Goal: Task Accomplishment & Management: Manage account settings

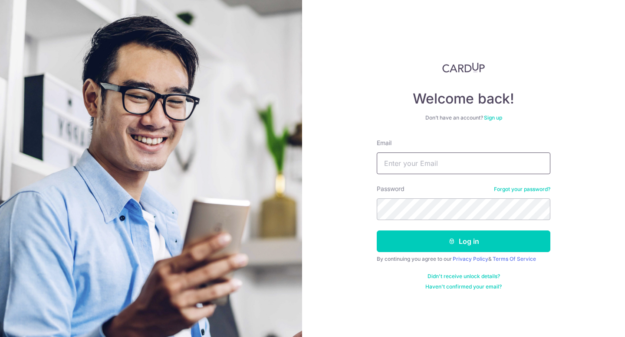
click at [405, 160] on input "Email" at bounding box center [462, 164] width 173 height 22
type input "[EMAIL_ADDRESS][DOMAIN_NAME]"
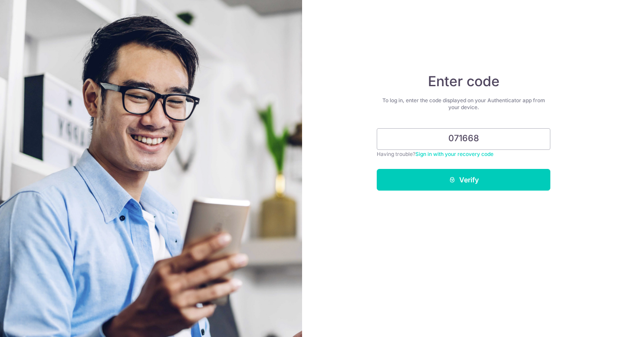
type input "071668"
click at [376, 169] on button "Verify" at bounding box center [462, 180] width 173 height 22
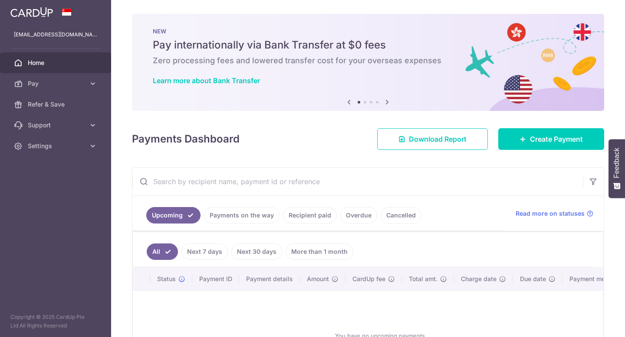
click at [250, 218] on link "Payments on the way" at bounding box center [241, 215] width 75 height 16
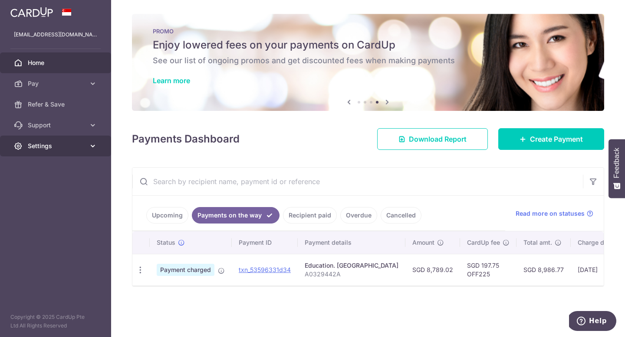
click at [57, 136] on link "Settings" at bounding box center [55, 146] width 111 height 21
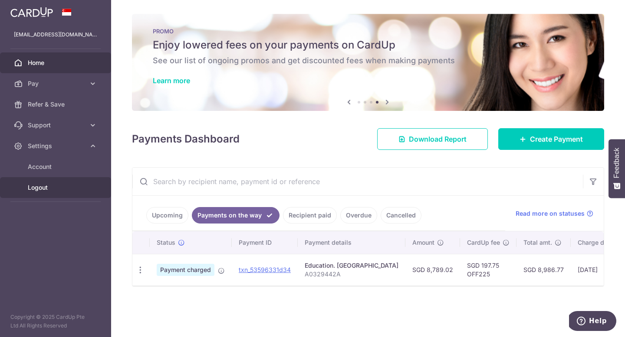
click at [46, 190] on span "Logout" at bounding box center [56, 187] width 57 height 9
